Goal: Task Accomplishment & Management: Complete application form

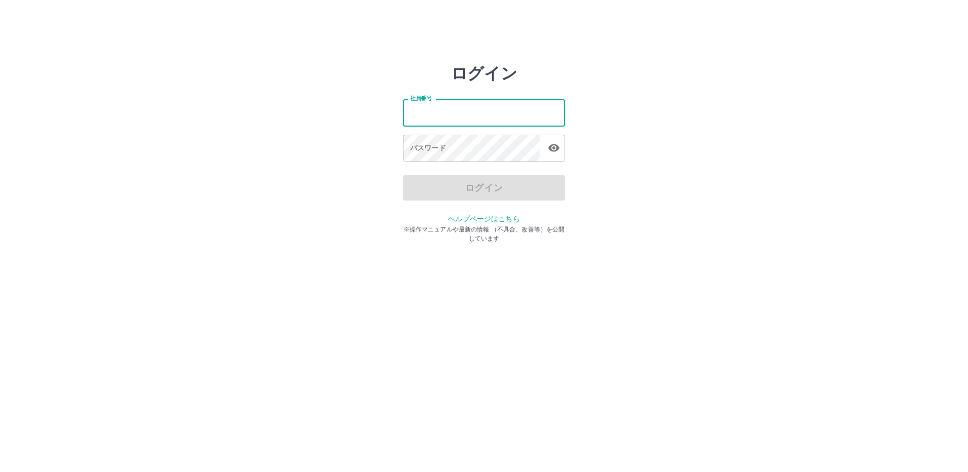
click at [433, 116] on input "社員番号" at bounding box center [484, 112] width 162 height 27
type input "*******"
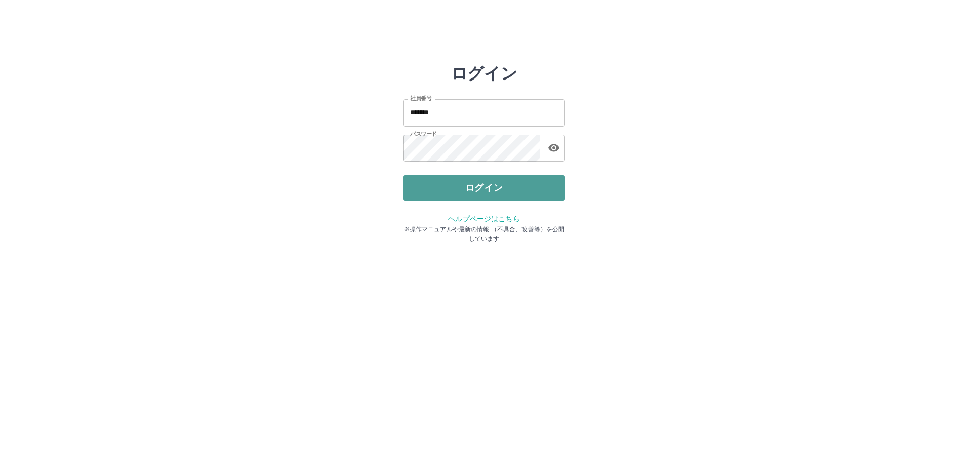
click at [470, 193] on button "ログイン" at bounding box center [484, 187] width 162 height 25
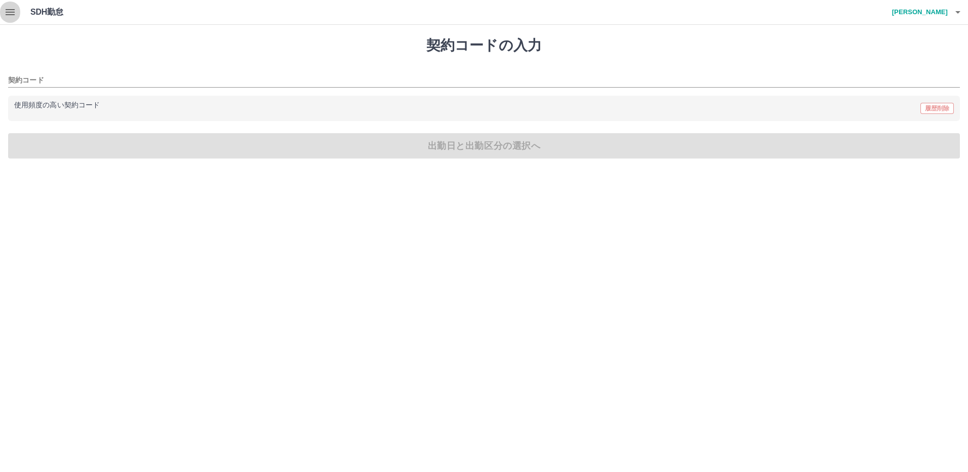
click at [11, 14] on icon "button" at bounding box center [10, 12] width 12 height 12
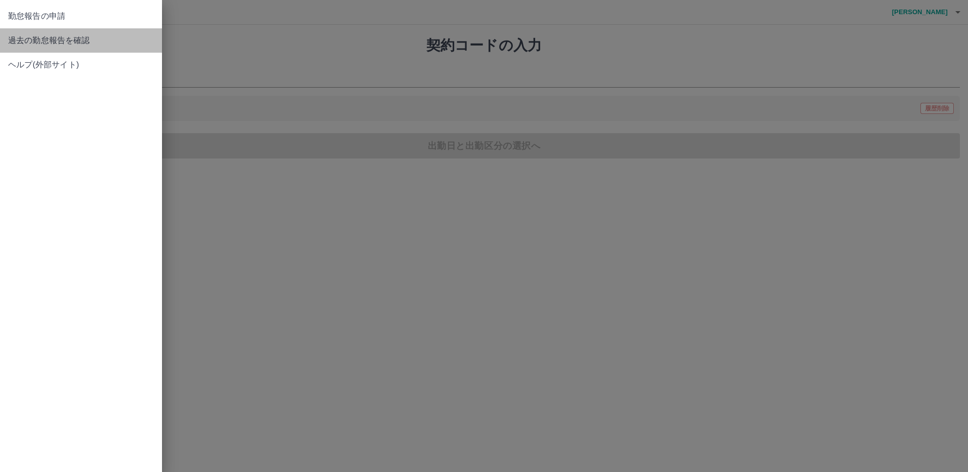
click at [60, 41] on span "過去の勤怠報告を確認" at bounding box center [81, 40] width 146 height 12
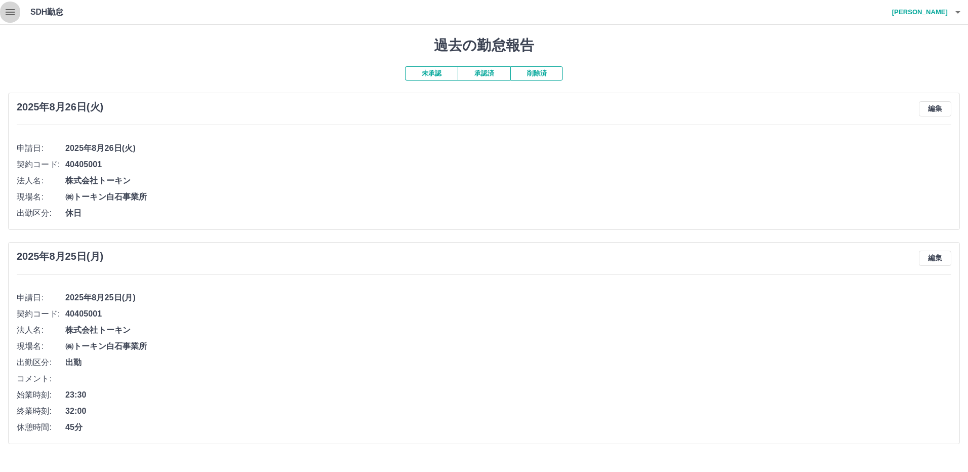
click at [8, 11] on icon "button" at bounding box center [10, 12] width 12 height 12
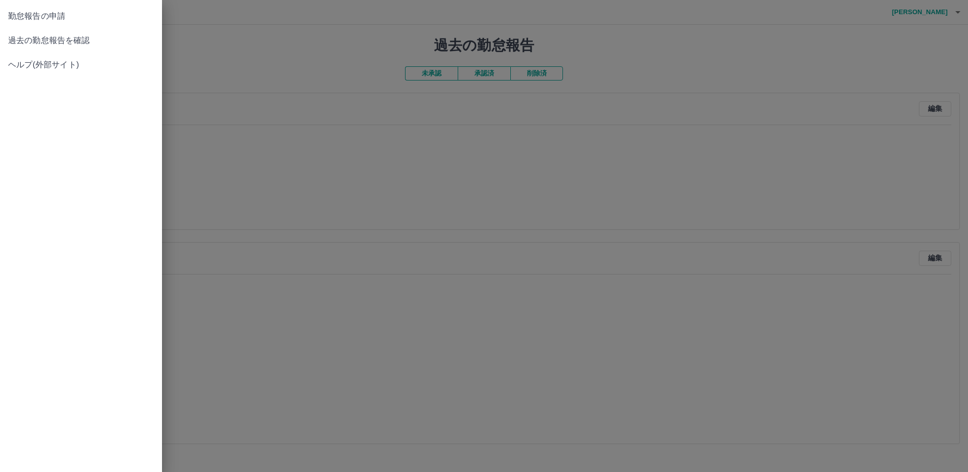
click at [236, 236] on div at bounding box center [484, 236] width 968 height 472
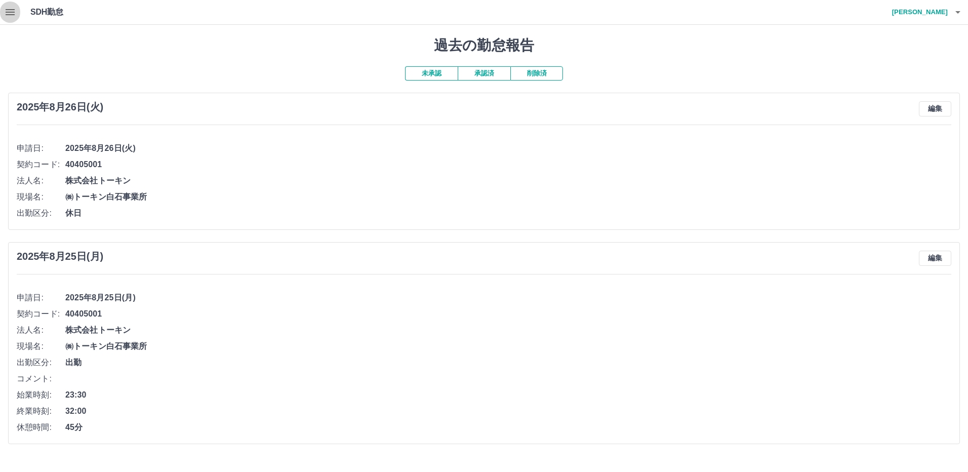
click at [7, 10] on icon "button" at bounding box center [10, 12] width 9 height 6
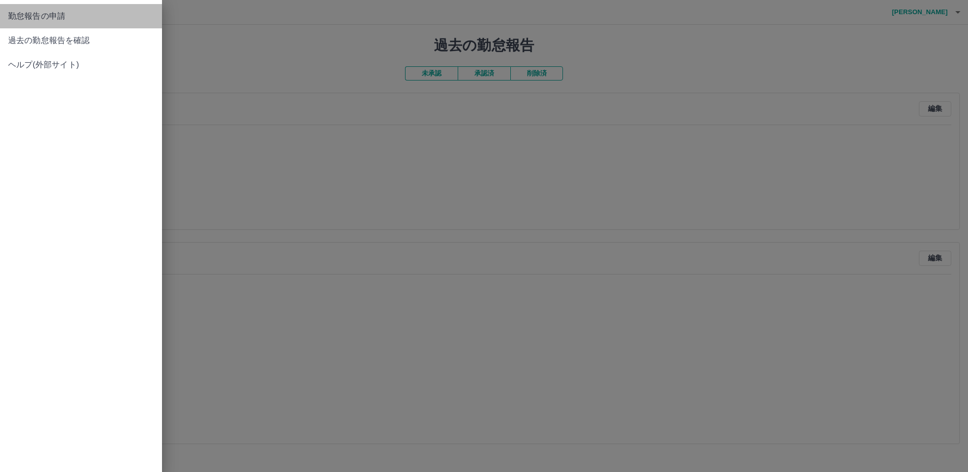
click at [51, 20] on span "勤怠報告の申請" at bounding box center [81, 16] width 146 height 12
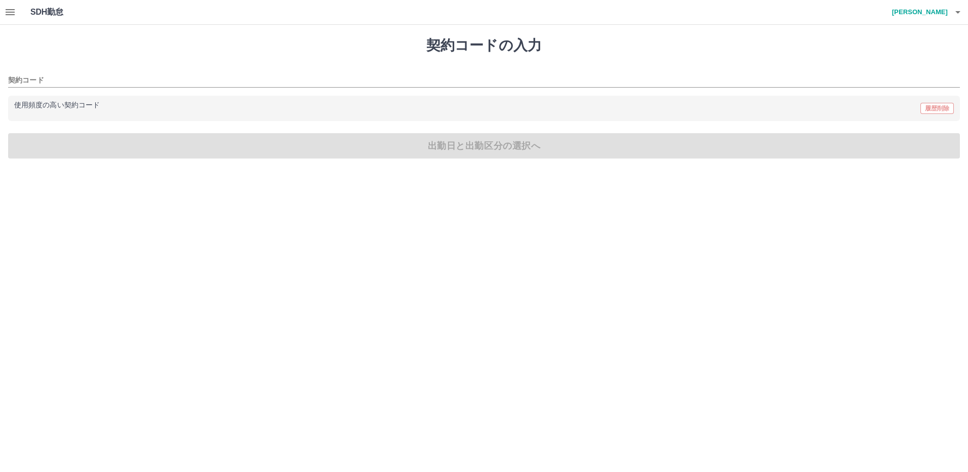
click at [47, 105] on p "使用頻度の高い契約コード" at bounding box center [57, 105] width 86 height 7
click at [28, 108] on p "使用頻度の高い契約コード" at bounding box center [57, 105] width 86 height 7
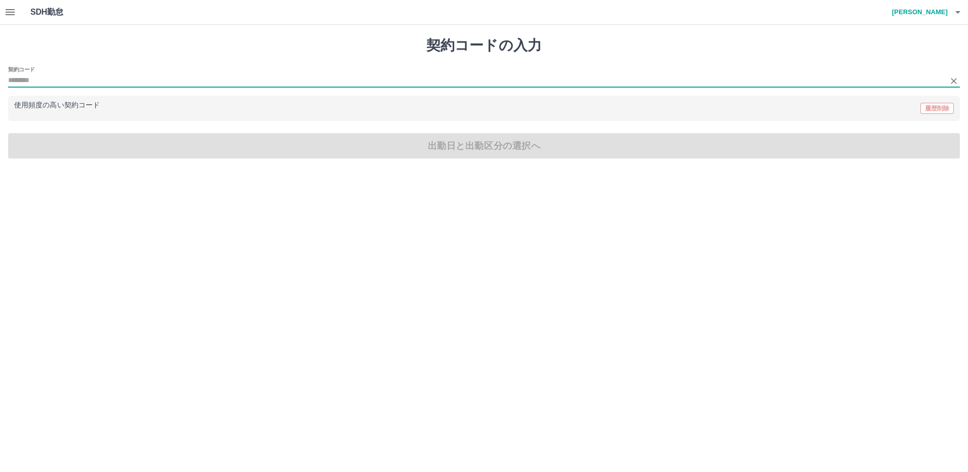
click at [36, 77] on input "契約コード" at bounding box center [476, 80] width 937 height 13
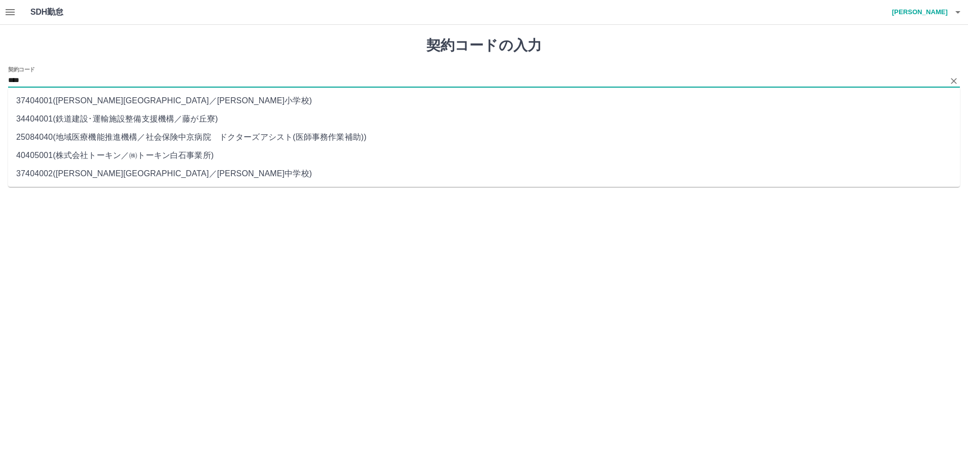
click at [52, 156] on li "40405001 ( 株式会社トーキン ／ ㈱トーキン白石事業所 )" at bounding box center [484, 155] width 952 height 18
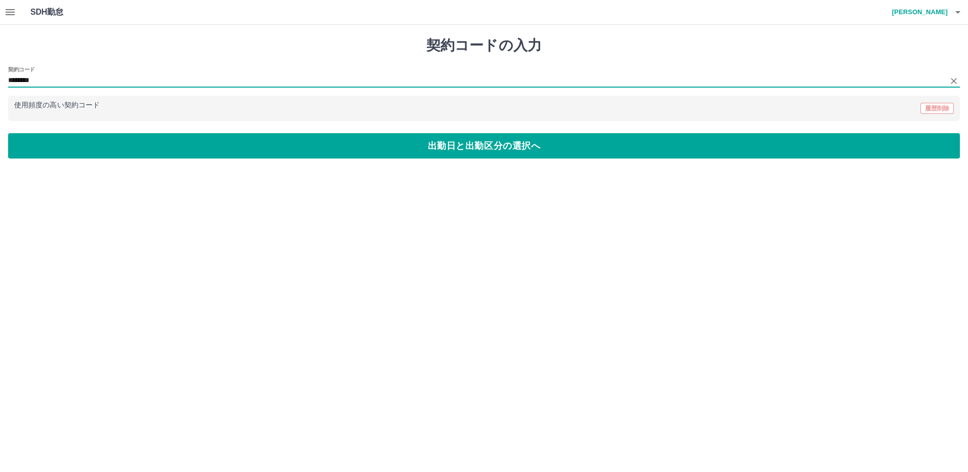
type input "********"
click at [52, 156] on button "出勤日と出勤区分の選択へ" at bounding box center [484, 145] width 952 height 25
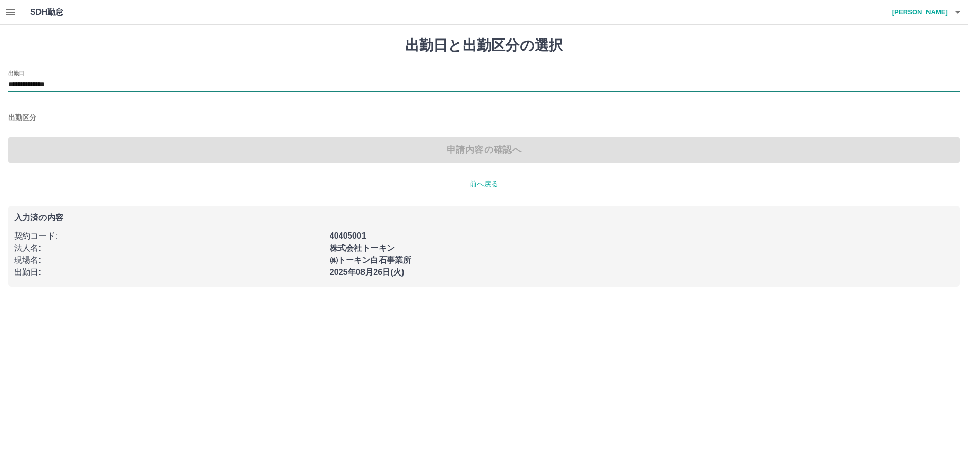
click at [83, 80] on input "**********" at bounding box center [484, 84] width 952 height 13
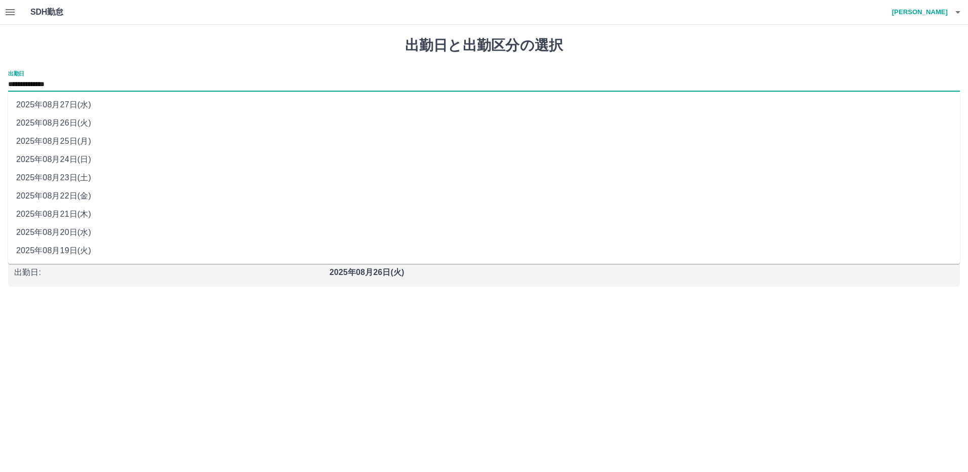
click at [75, 105] on li "2025年08月27日(水)" at bounding box center [484, 105] width 952 height 18
type input "**********"
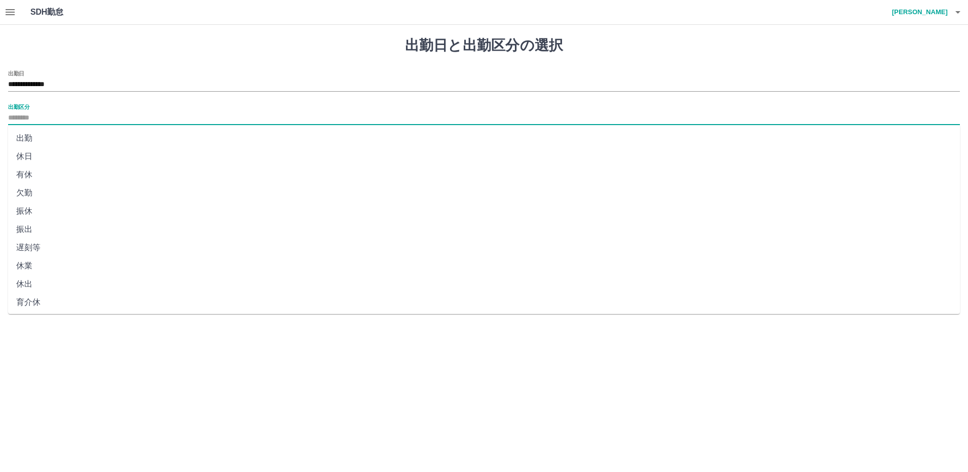
click at [42, 115] on input "出勤区分" at bounding box center [484, 118] width 952 height 13
click at [48, 281] on li "法定休" at bounding box center [484, 282] width 952 height 18
type input "***"
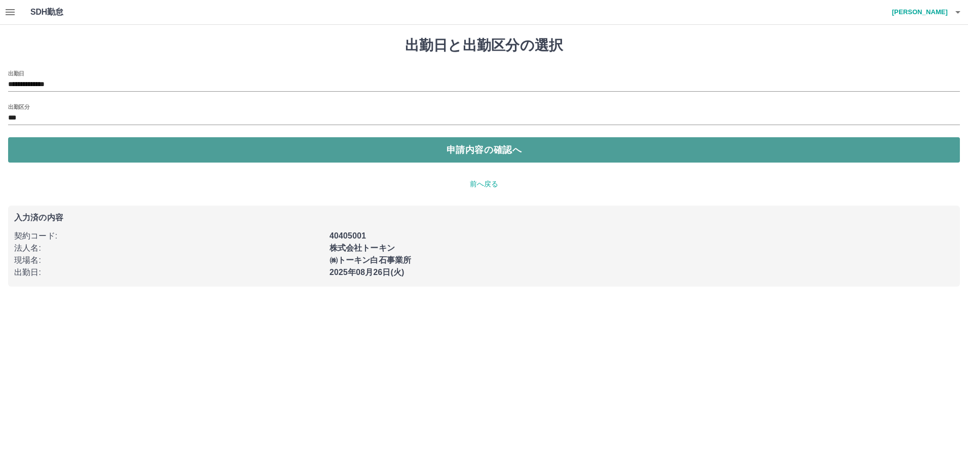
click at [312, 146] on button "申請内容の確認へ" at bounding box center [484, 149] width 952 height 25
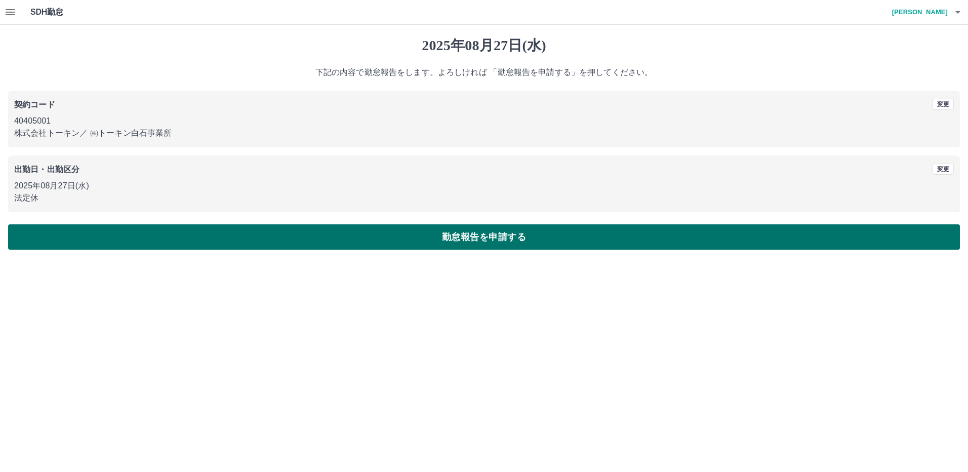
click at [439, 238] on button "勤怠報告を申請する" at bounding box center [484, 236] width 952 height 25
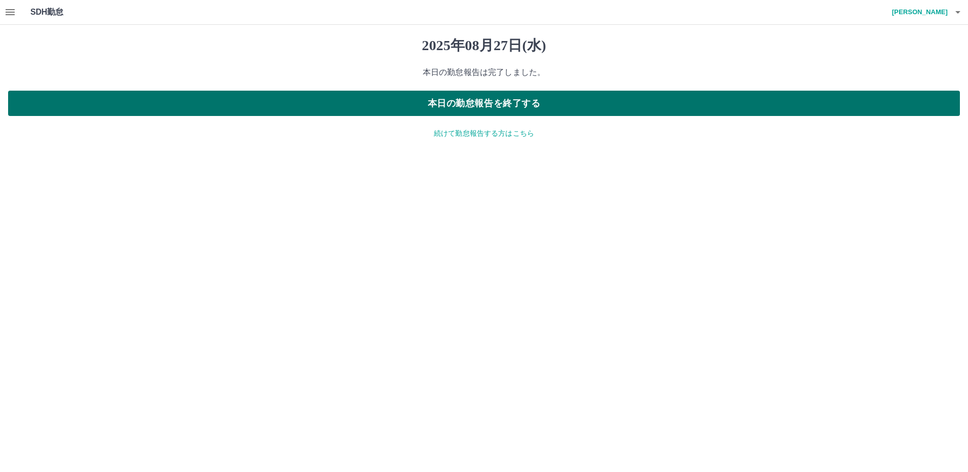
click at [383, 102] on button "本日の勤怠報告を終了する" at bounding box center [484, 103] width 952 height 25
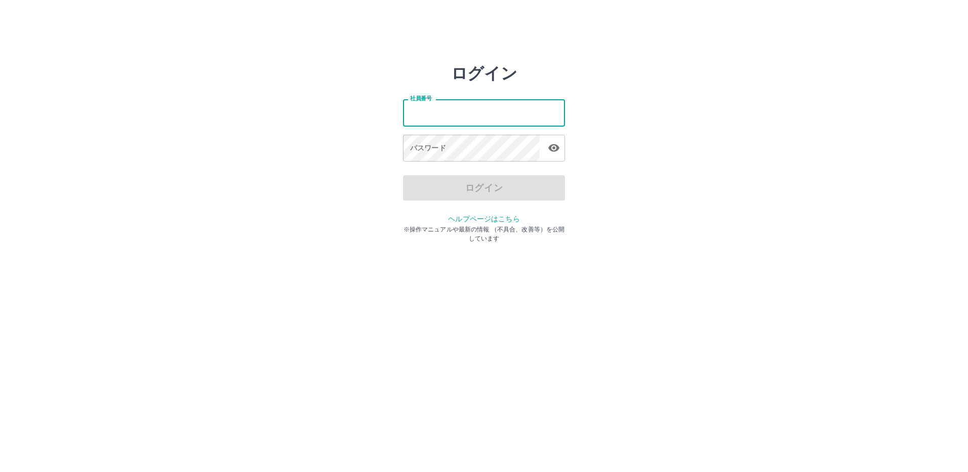
click at [417, 111] on input "社員番号" at bounding box center [484, 112] width 162 height 27
type input "*******"
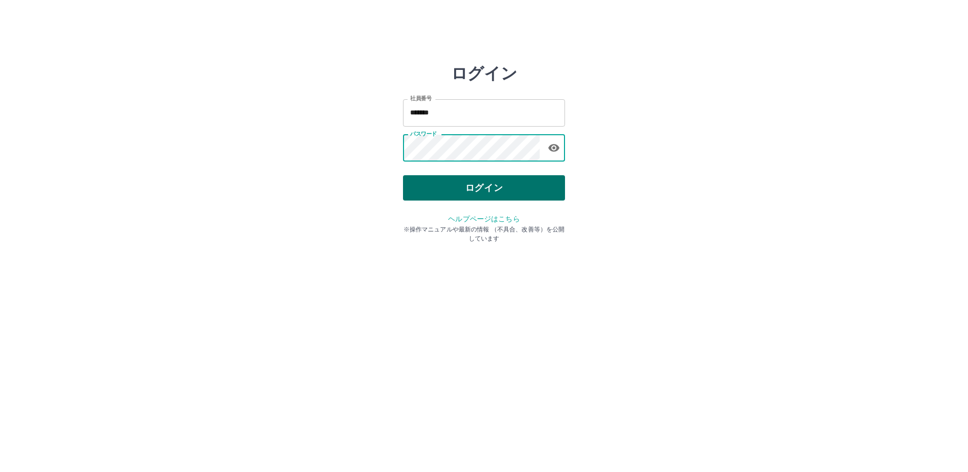
click at [454, 188] on button "ログイン" at bounding box center [484, 187] width 162 height 25
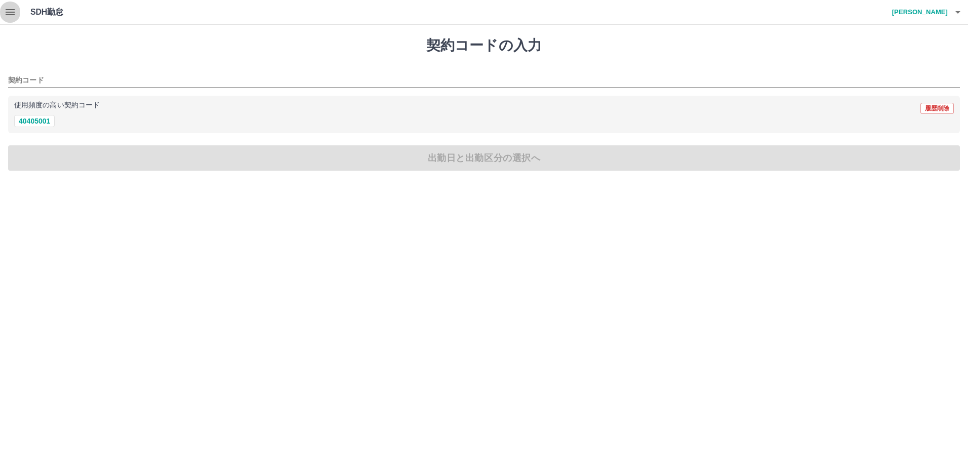
click at [14, 11] on icon "button" at bounding box center [10, 12] width 12 height 12
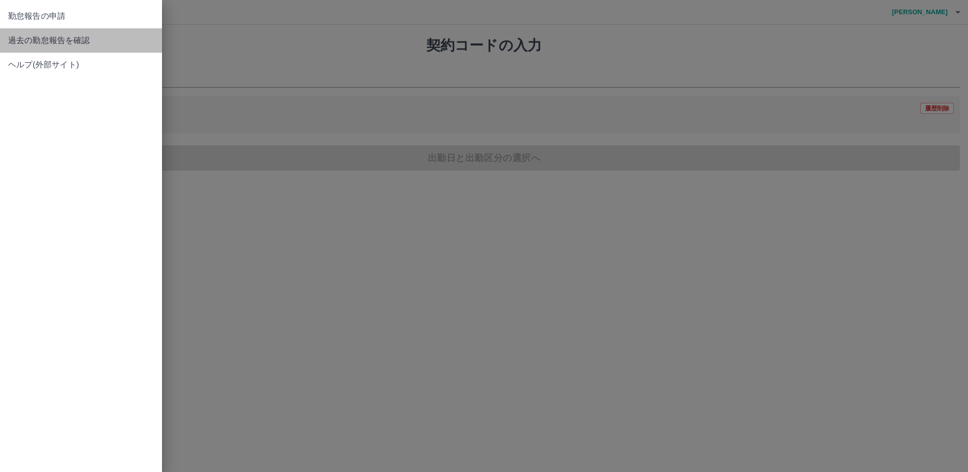
click at [58, 43] on span "過去の勤怠報告を確認" at bounding box center [81, 40] width 146 height 12
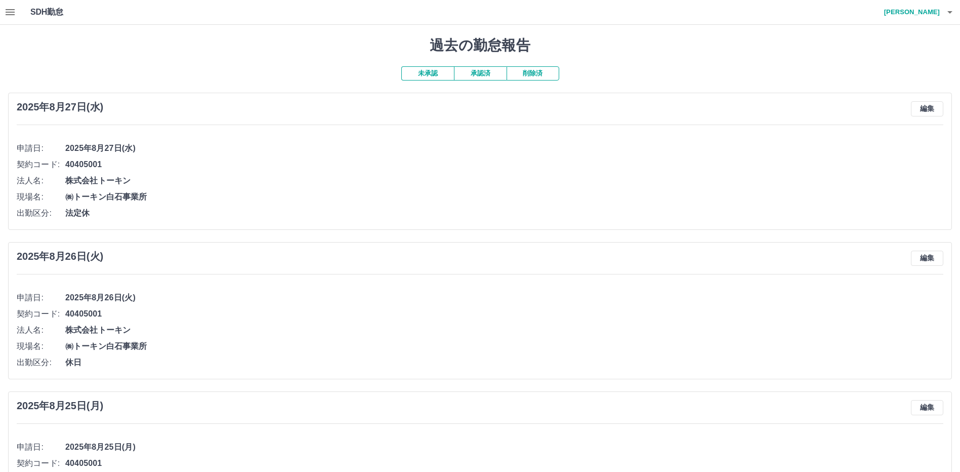
click at [475, 73] on button "承認済" at bounding box center [480, 73] width 53 height 14
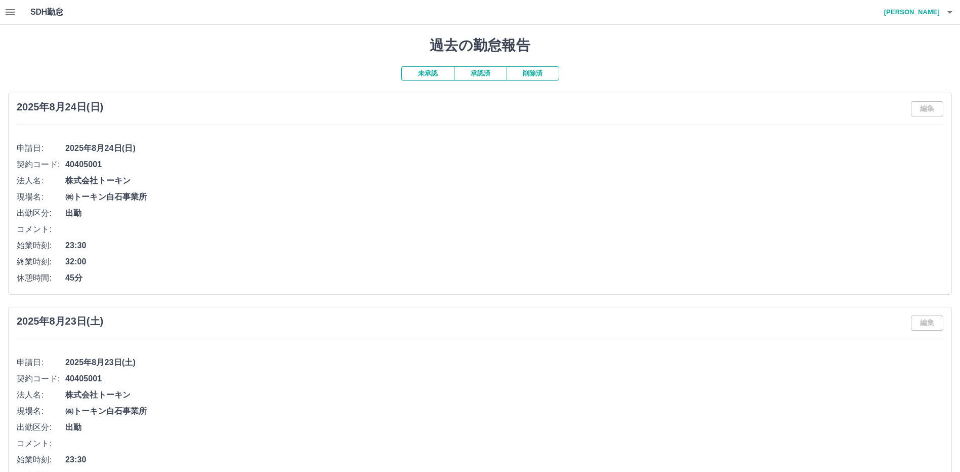
click at [421, 70] on button "未承認" at bounding box center [427, 73] width 53 height 14
